Goal: Task Accomplishment & Management: Use online tool/utility

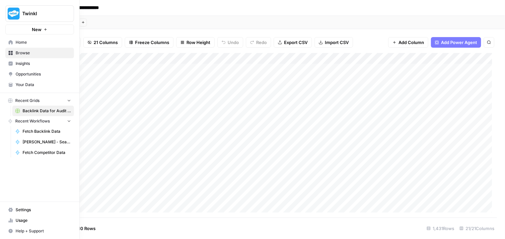
click at [9, 43] on icon at bounding box center [11, 42] width 4 height 4
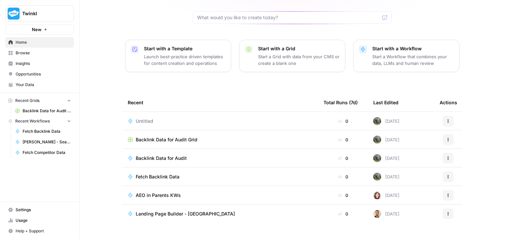
scroll to position [65, 0]
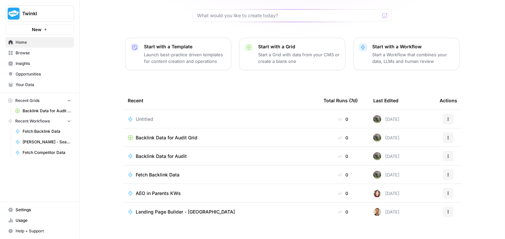
click at [33, 56] on span "Browse" at bounding box center [43, 53] width 55 height 6
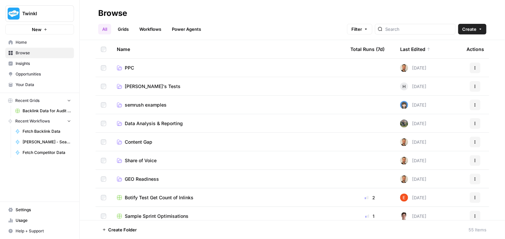
scroll to position [33, 0]
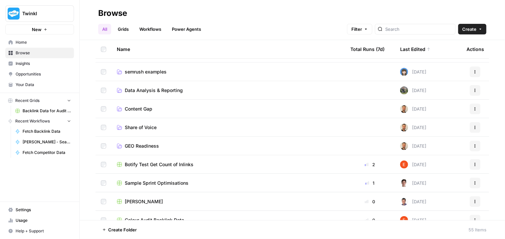
click at [158, 163] on span "Botify Test Get Count of Inlinks" at bounding box center [159, 165] width 69 height 7
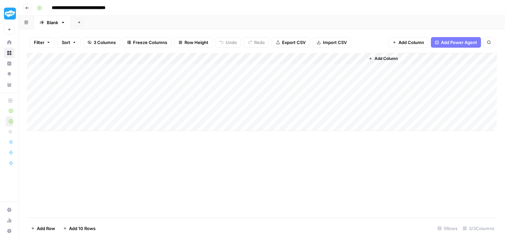
click at [292, 59] on div "Add Column" at bounding box center [262, 92] width 470 height 78
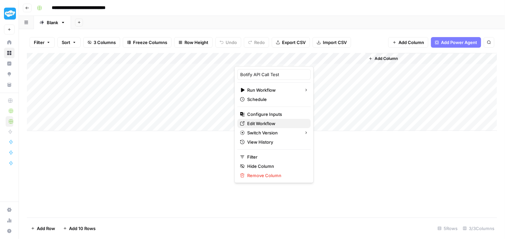
click at [280, 122] on span "Edit Workflow" at bounding box center [276, 123] width 58 height 7
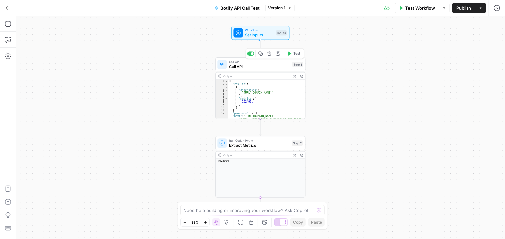
click at [259, 67] on span "Call API" at bounding box center [259, 67] width 61 height 6
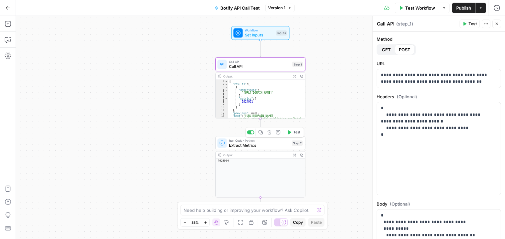
click at [262, 144] on span "Extract Metrics" at bounding box center [259, 146] width 60 height 6
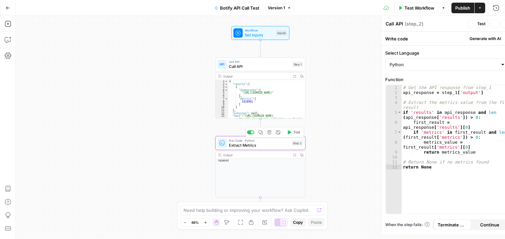
type textarea "Extract Metrics"
